Goal: Contribute content

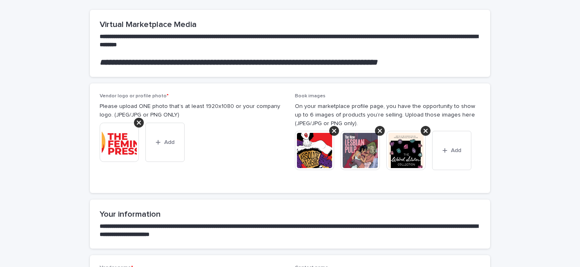
scroll to position [85, 0]
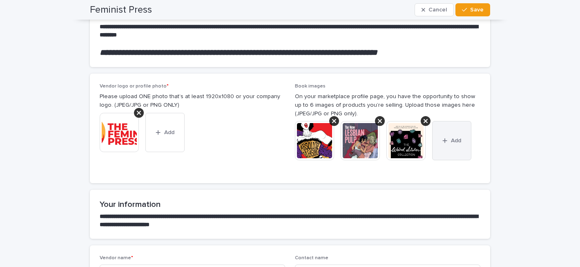
click at [446, 143] on button "Add" at bounding box center [451, 140] width 39 height 39
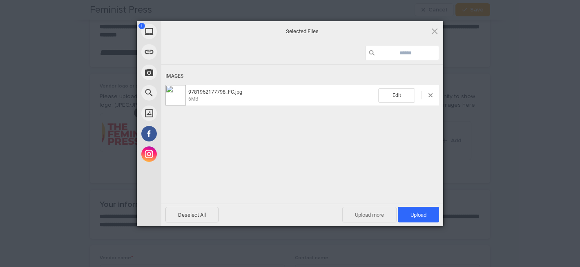
click at [360, 216] on span "Upload more" at bounding box center [369, 215] width 54 height 16
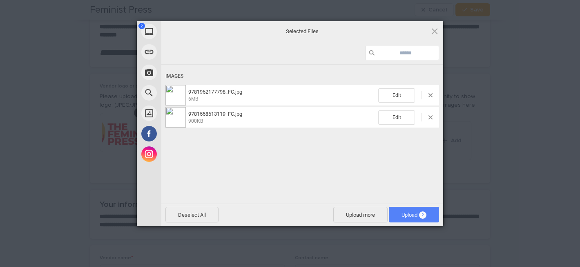
click at [408, 215] on span "Upload 2" at bounding box center [413, 214] width 25 height 6
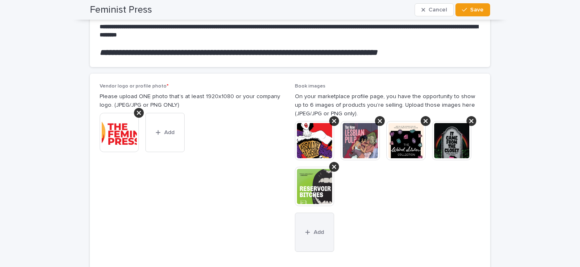
click at [306, 232] on icon "button" at bounding box center [307, 232] width 4 height 4
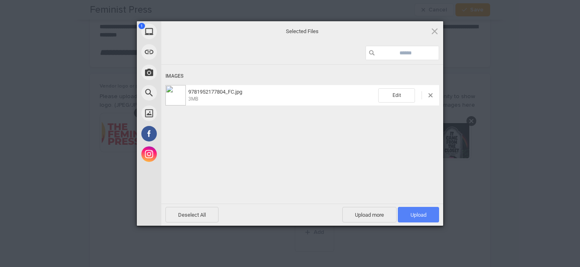
click at [417, 213] on span "Upload 1" at bounding box center [418, 214] width 16 height 6
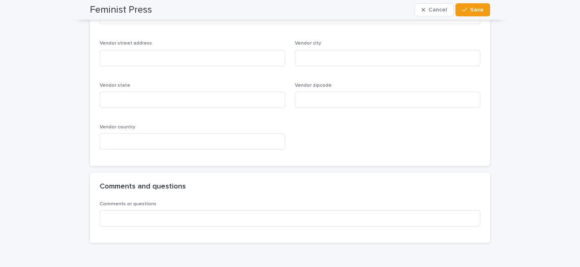
scroll to position [871, 0]
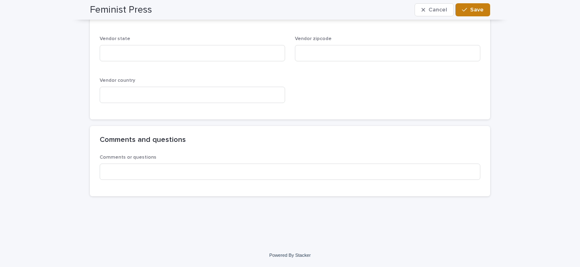
click at [469, 9] on div "button" at bounding box center [466, 10] width 8 height 6
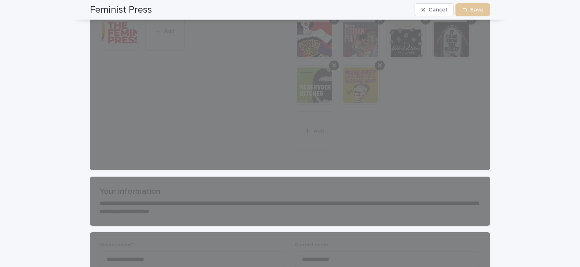
scroll to position [0, 0]
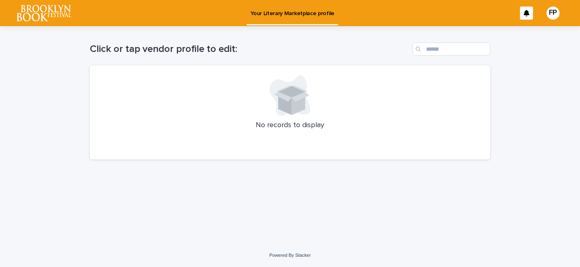
click at [286, 15] on p "Your Literary Marketplace profile" at bounding box center [292, 8] width 84 height 17
click at [552, 13] on div "FP" at bounding box center [552, 13] width 13 height 13
click at [538, 88] on div "Loading... Saving… Loading... Saving… Click or tap vendor profile to edit: No r…" at bounding box center [290, 134] width 580 height 217
click at [41, 15] on div at bounding box center [290, 13] width 580 height 26
click at [282, 102] on icon at bounding box center [284, 102] width 13 height 23
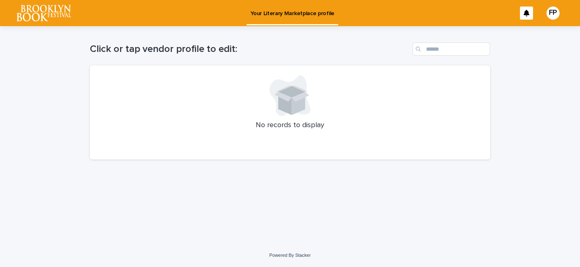
click at [280, 108] on icon at bounding box center [284, 102] width 13 height 23
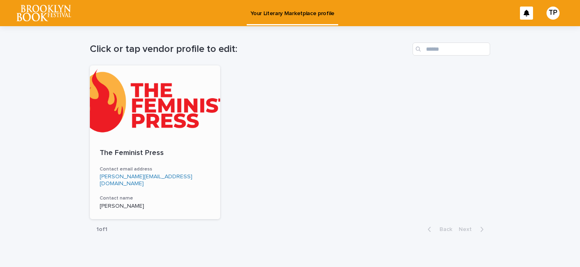
click at [177, 119] on div at bounding box center [155, 101] width 130 height 73
